Goal: Task Accomplishment & Management: Complete application form

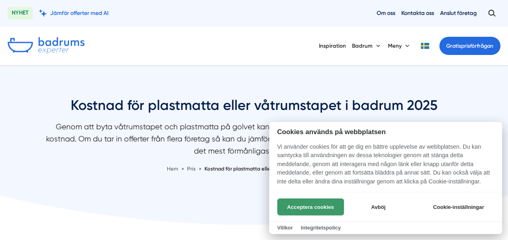
click at [316, 211] on button "Acceptera cookies" at bounding box center [310, 206] width 67 height 17
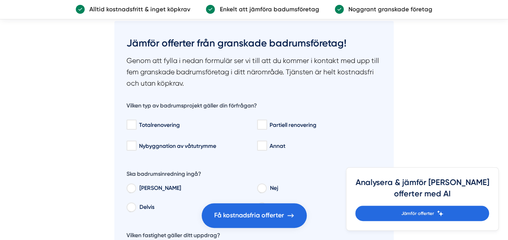
scroll to position [1217, 0]
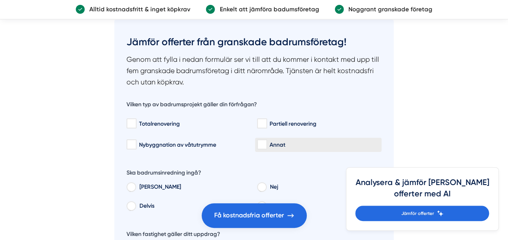
click at [261, 145] on input "Annat" at bounding box center [261, 145] width 9 height 8
checkbox input "true"
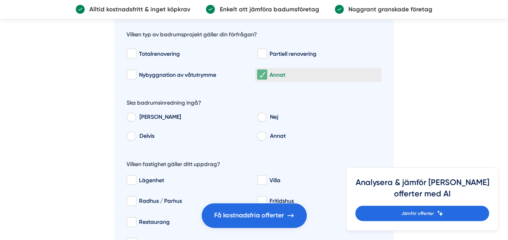
scroll to position [1287, 0]
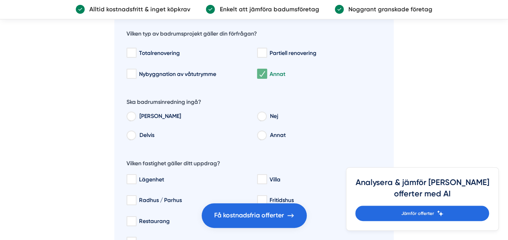
click at [264, 111] on div "Ja Nej [PERSON_NAME]" at bounding box center [253, 125] width 255 height 35
click at [264, 114] on input "Nej" at bounding box center [261, 117] width 9 height 7
radio input "true"
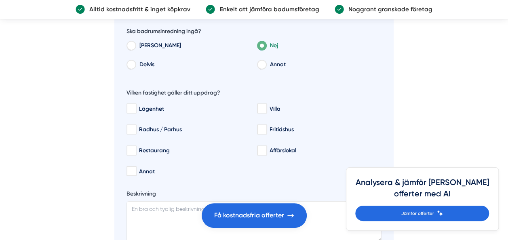
scroll to position [1358, 0]
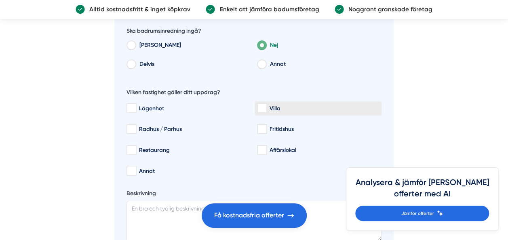
click at [271, 107] on div "Villa" at bounding box center [318, 108] width 122 height 8
click at [266, 107] on input "Villa" at bounding box center [261, 108] width 9 height 8
checkbox input "true"
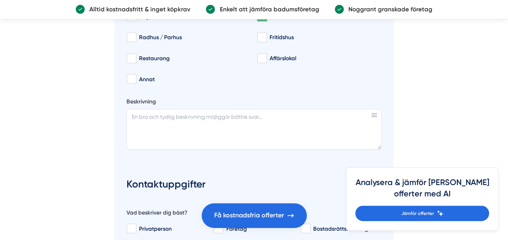
scroll to position [1450, 0]
click at [236, 118] on textarea "Beskrivning" at bounding box center [253, 129] width 255 height 40
type textarea "L"
click at [244, 116] on textarea "[PERSON_NAME] i duschen. Ca fyra kvadratmeder golv" at bounding box center [253, 129] width 255 height 40
click at [265, 116] on textarea "[PERSON_NAME] i duschen. Ca fyra kvadratmeter golv" at bounding box center [253, 129] width 255 height 40
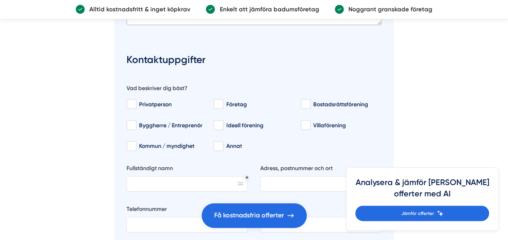
scroll to position [1575, 0]
type textarea "[PERSON_NAME] i duschen. Ca fyra kvadratmeter golv samt väggar. Vi sak ha våtru…"
click at [156, 109] on label "Privatperson" at bounding box center [165, 104] width 83 height 14
click at [136, 108] on input "Privatperson" at bounding box center [130, 104] width 9 height 8
checkbox input "true"
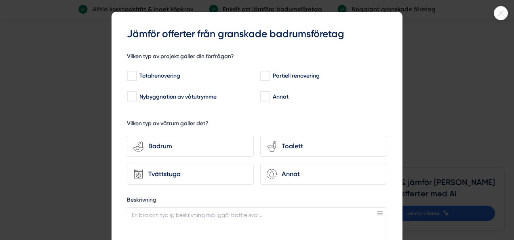
scroll to position [19, 0]
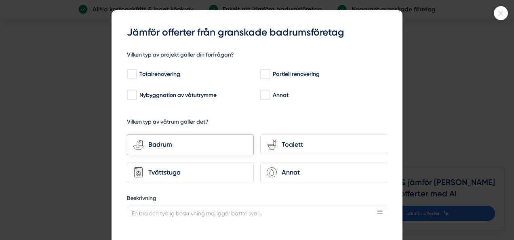
click at [168, 145] on div "Badrum" at bounding box center [195, 144] width 104 height 11
click at [0, 0] on input "bathroom-tub-towel Badrum" at bounding box center [0, 0] width 0 height 0
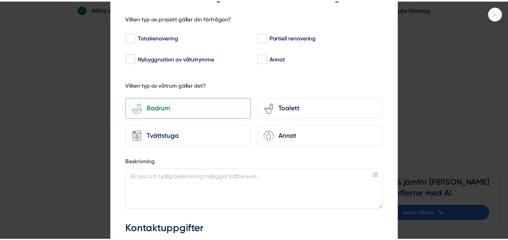
scroll to position [0, 0]
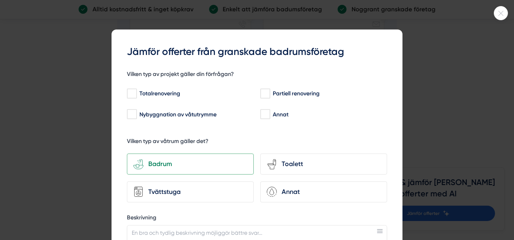
click at [68, 89] on div at bounding box center [257, 120] width 514 height 240
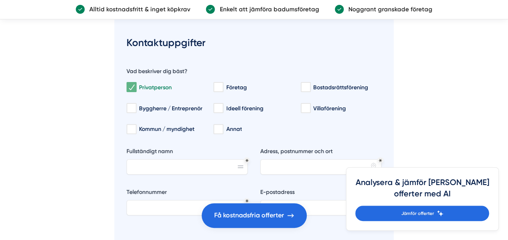
scroll to position [1590, 0]
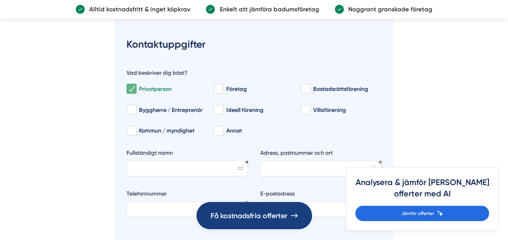
click at [267, 214] on span "Få kostnadsfria offerter" at bounding box center [248, 215] width 77 height 11
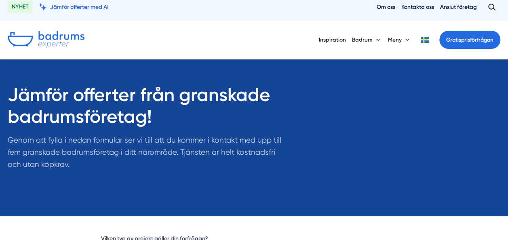
scroll to position [5, 0]
